Goal: Check status: Check status

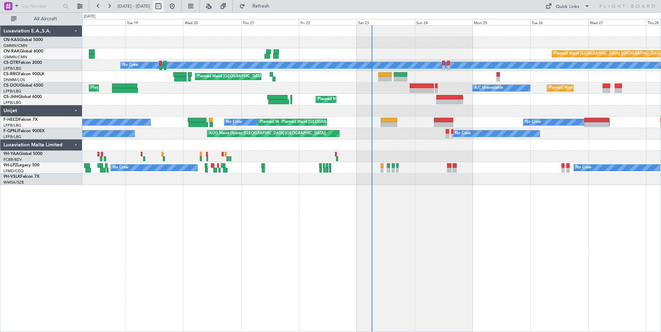
click at [164, 2] on button at bounding box center [158, 6] width 11 height 11
select select "8"
select select "2025"
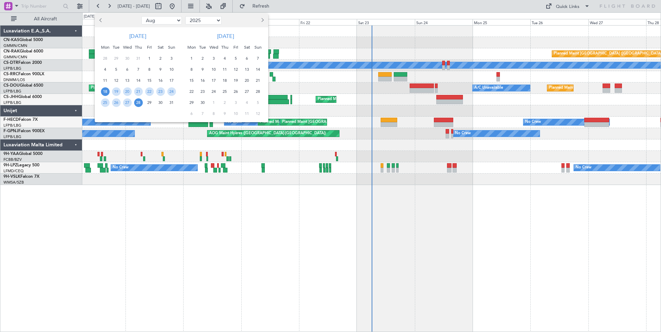
click at [106, 91] on span "18" at bounding box center [105, 91] width 9 height 9
click at [191, 59] on span "1" at bounding box center [191, 58] width 9 height 9
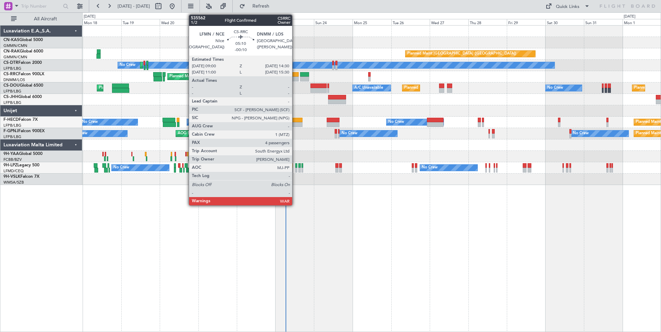
click at [295, 78] on div at bounding box center [294, 79] width 9 height 5
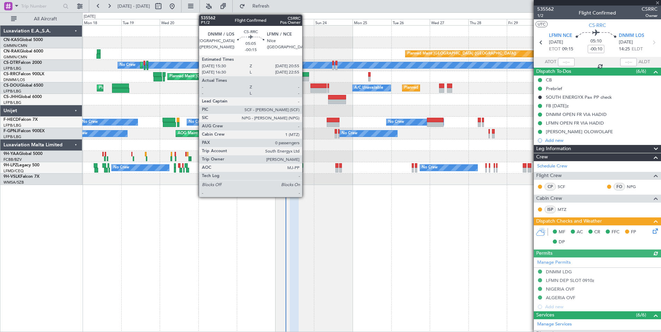
click at [305, 80] on div at bounding box center [304, 79] width 9 height 5
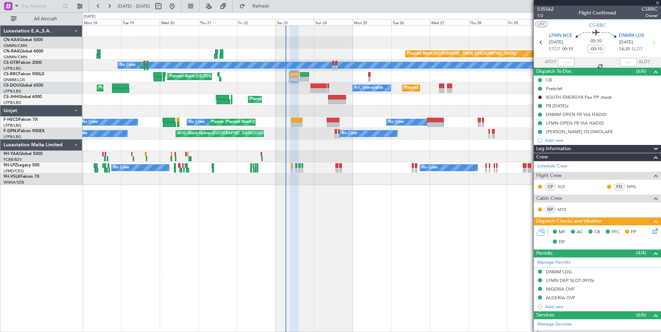
type input "-00:15"
type input "0"
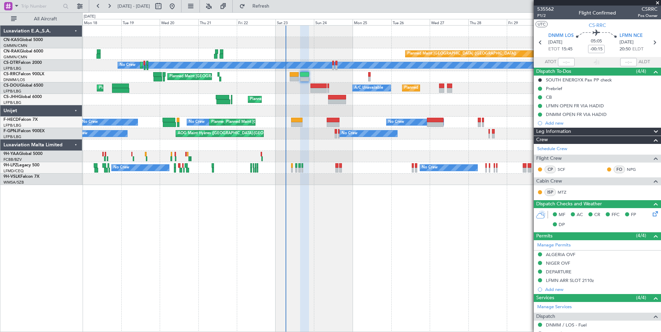
click at [611, 130] on div "Leg Information" at bounding box center [596, 132] width 127 height 8
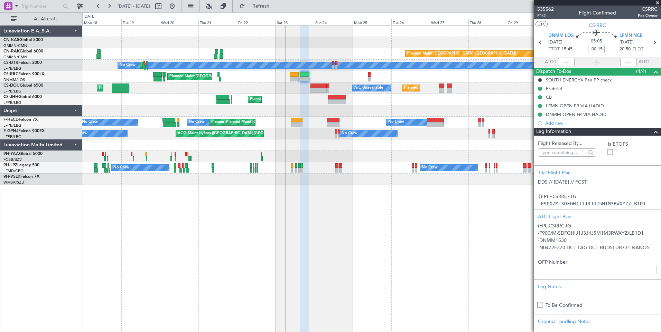
click at [611, 130] on div "Leg Information" at bounding box center [596, 132] width 127 height 8
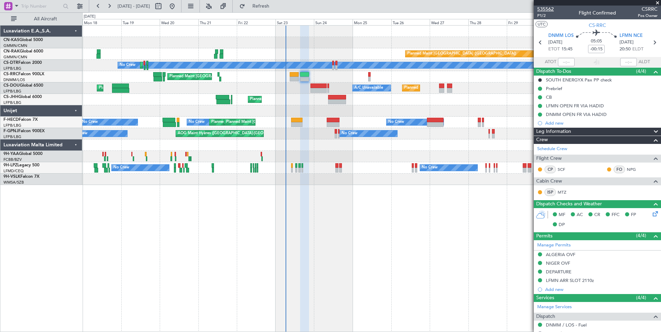
click at [546, 6] on span "535562" at bounding box center [545, 9] width 17 height 7
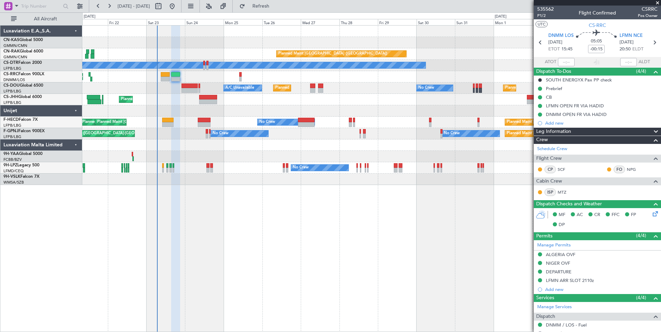
click at [357, 157] on div "Planned Maint [GEOGRAPHIC_DATA] ([GEOGRAPHIC_DATA]) No Crew Planned Maint Sofia…" at bounding box center [371, 106] width 578 height 160
click at [164, 7] on button at bounding box center [158, 6] width 11 height 11
select select "8"
select select "2025"
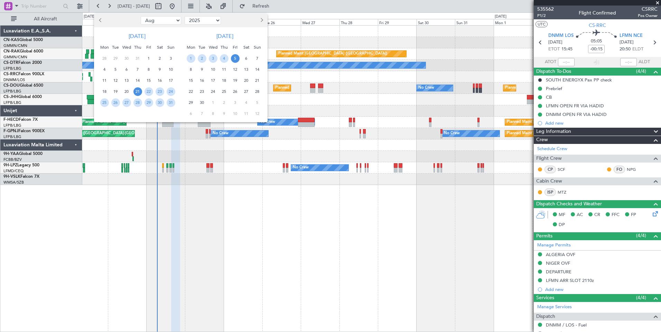
click at [261, 20] on span "Next month" at bounding box center [261, 20] width 4 height 4
select select "9"
click at [192, 68] on span "6" at bounding box center [191, 69] width 9 height 9
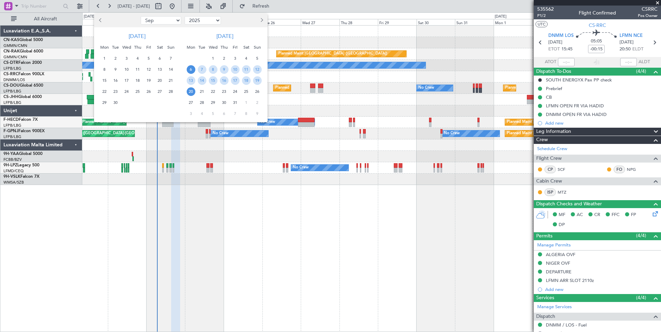
click at [189, 93] on span "20" at bounding box center [191, 91] width 9 height 9
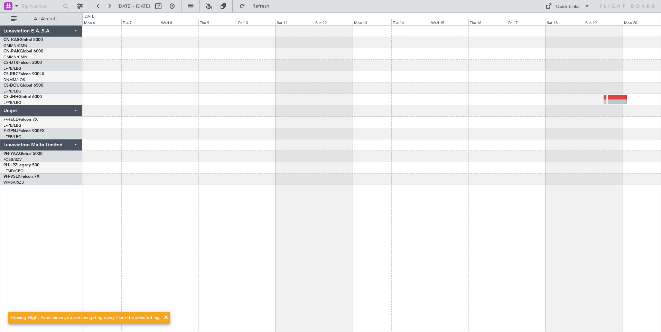
click at [164, 315] on span at bounding box center [166, 318] width 8 height 8
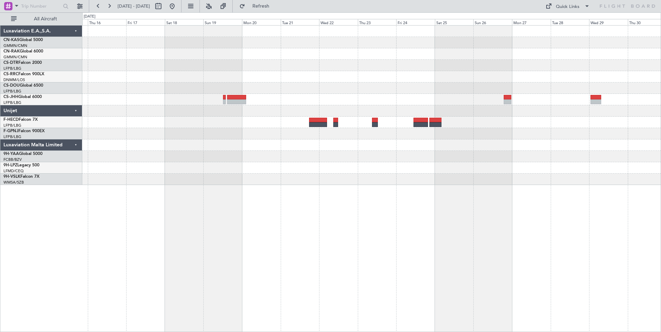
click at [114, 273] on div at bounding box center [371, 178] width 578 height 307
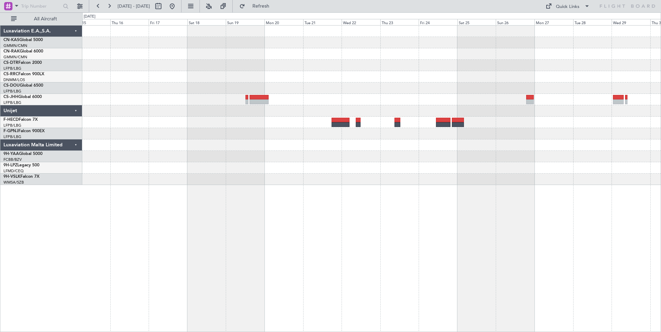
click at [549, 181] on div at bounding box center [371, 106] width 578 height 160
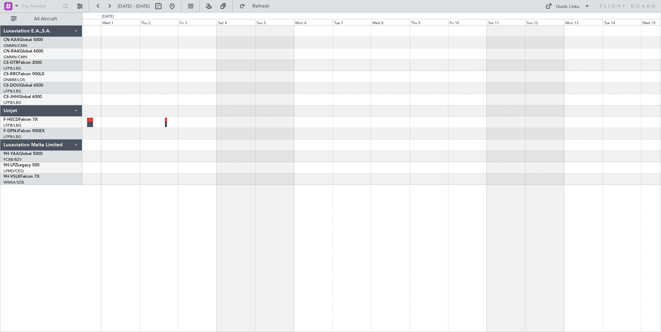
click at [438, 173] on div at bounding box center [371, 178] width 578 height 307
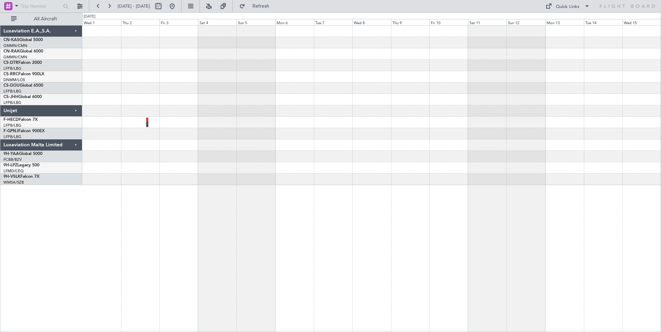
click at [303, 225] on div at bounding box center [371, 178] width 578 height 307
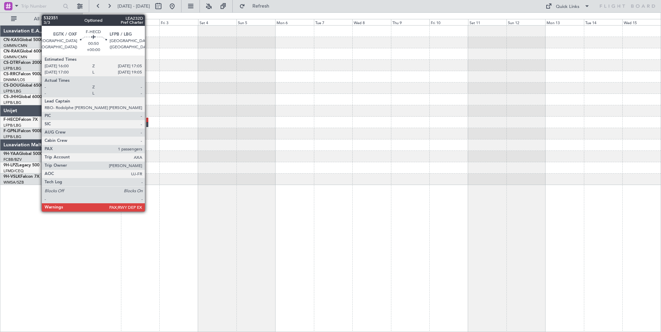
click at [148, 123] on div at bounding box center [147, 124] width 2 height 5
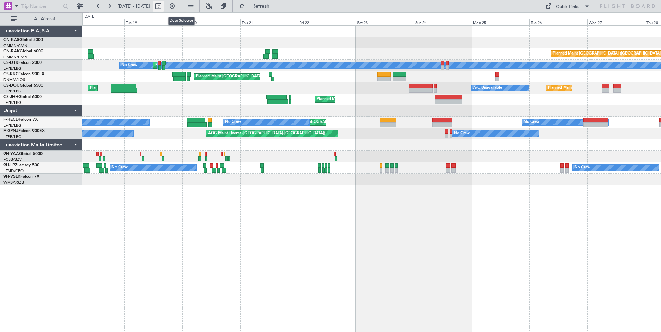
click at [164, 4] on button at bounding box center [158, 6] width 11 height 11
select select "8"
select select "2025"
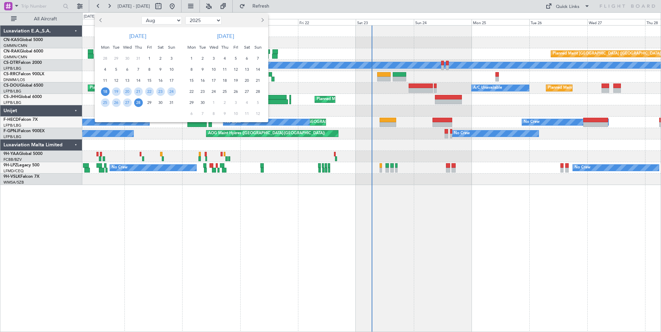
click at [263, 20] on span "Next month" at bounding box center [261, 20] width 4 height 4
click at [215, 55] on span "1" at bounding box center [213, 58] width 9 height 9
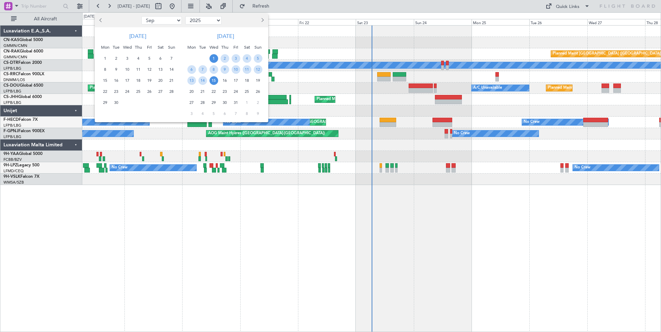
click at [215, 82] on span "15" at bounding box center [213, 80] width 9 height 9
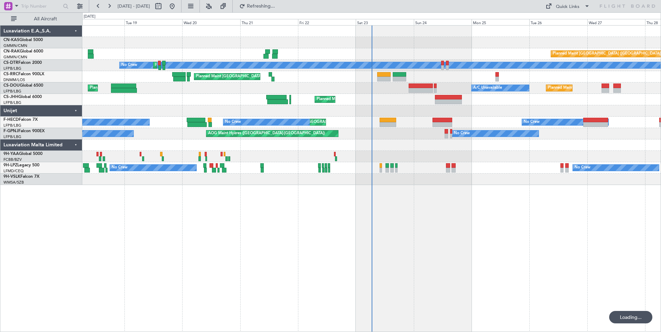
select select "10"
